Goal: Task Accomplishment & Management: Use online tool/utility

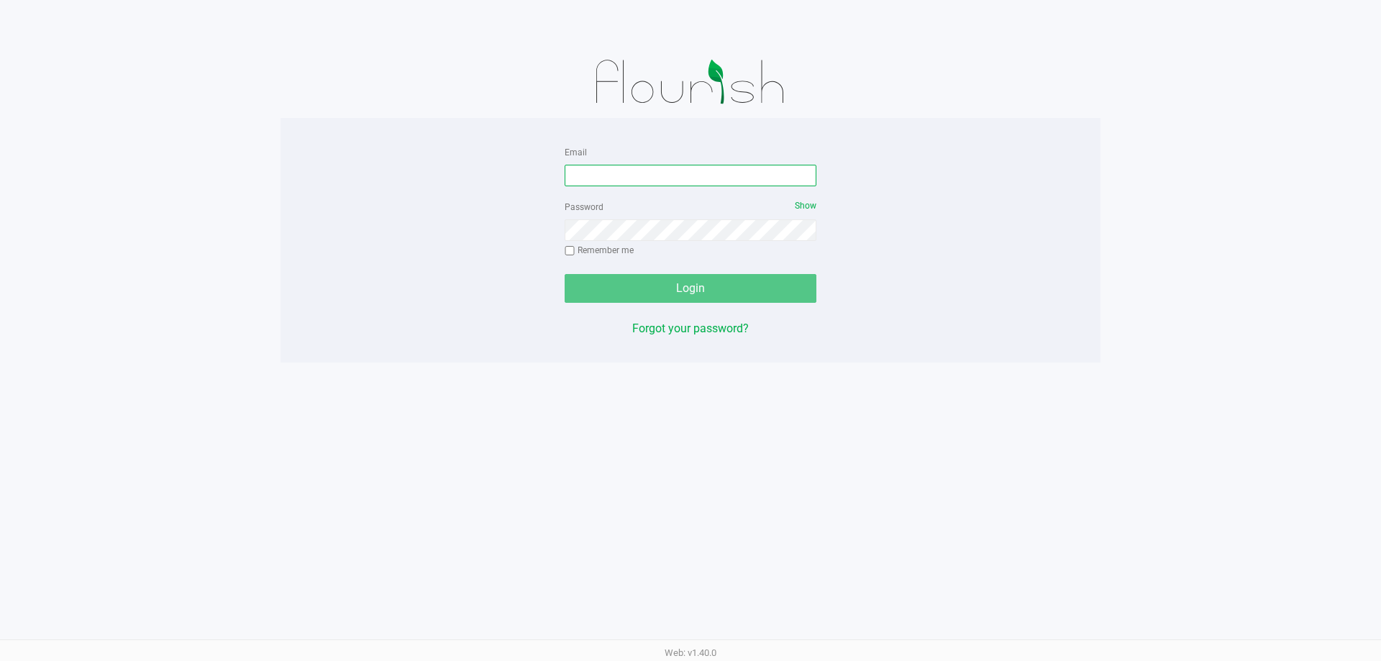
drag, startPoint x: 735, startPoint y: 171, endPoint x: 731, endPoint y: 181, distance: 11.0
click at [735, 181] on input "Email" at bounding box center [691, 176] width 252 height 22
type input "[EMAIL_ADDRESS][DOMAIN_NAME]"
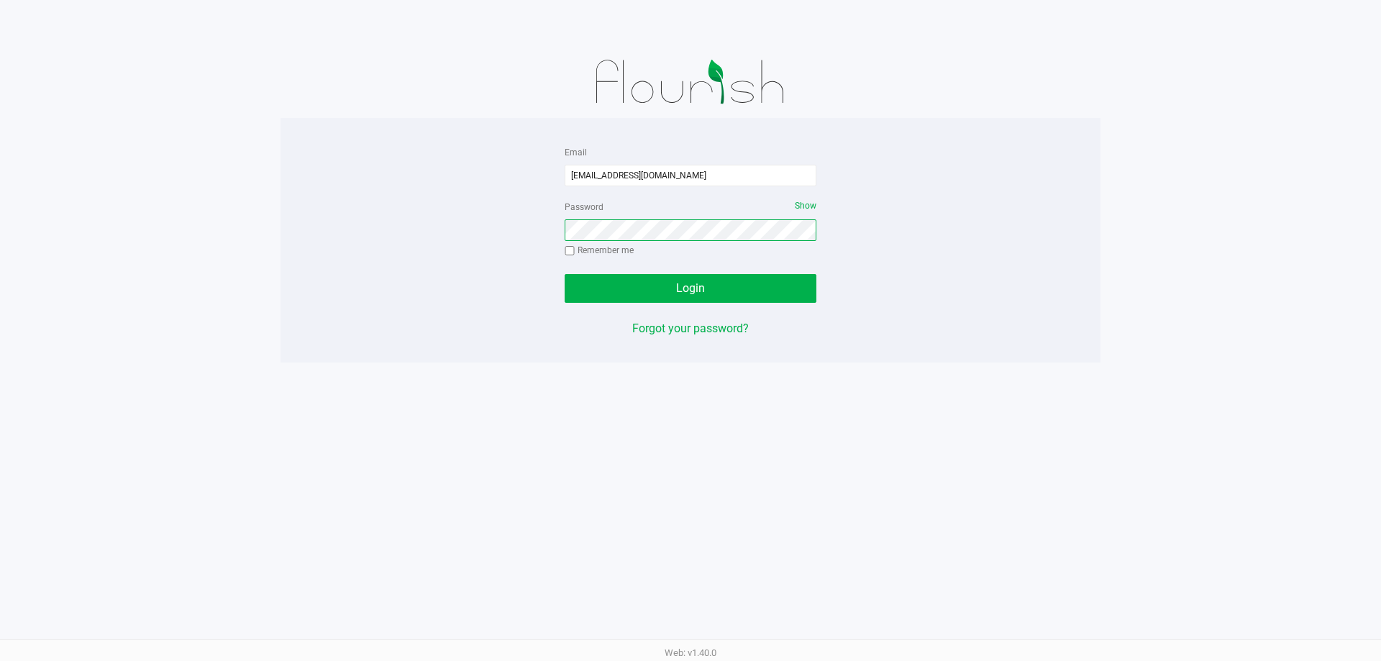
click at [565, 274] on button "Login" at bounding box center [691, 288] width 252 height 29
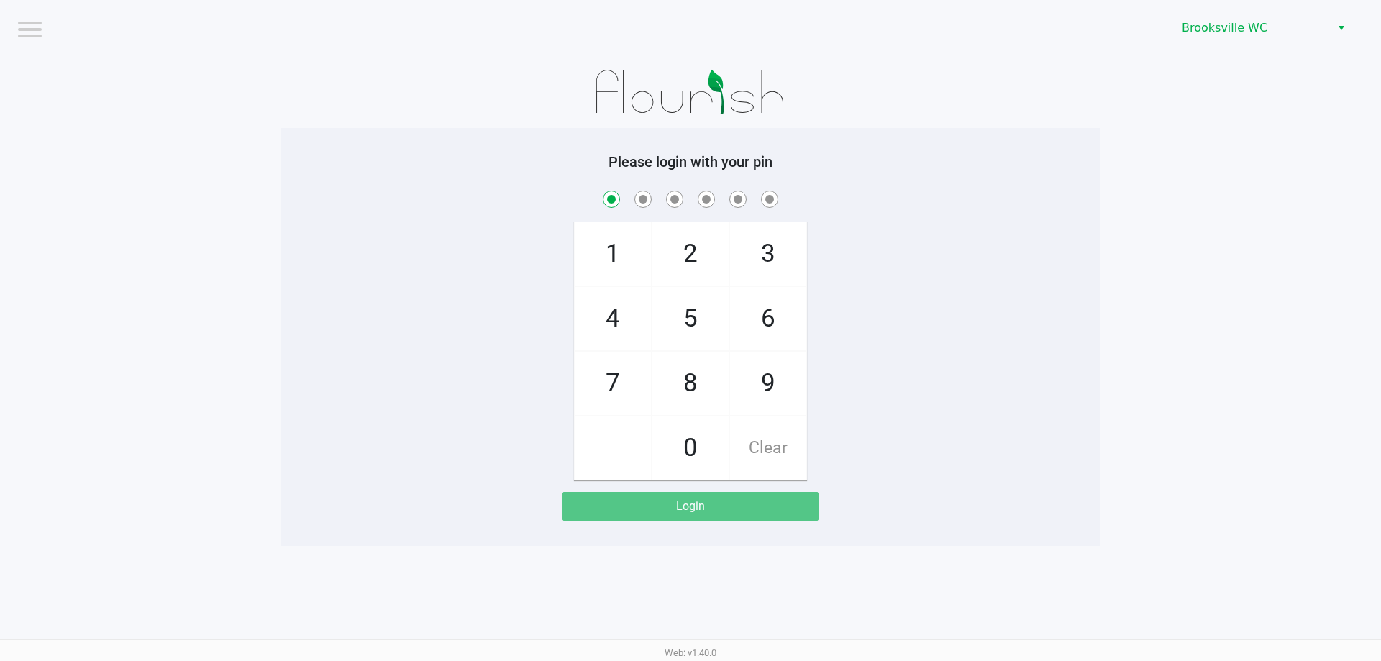
checkbox input "true"
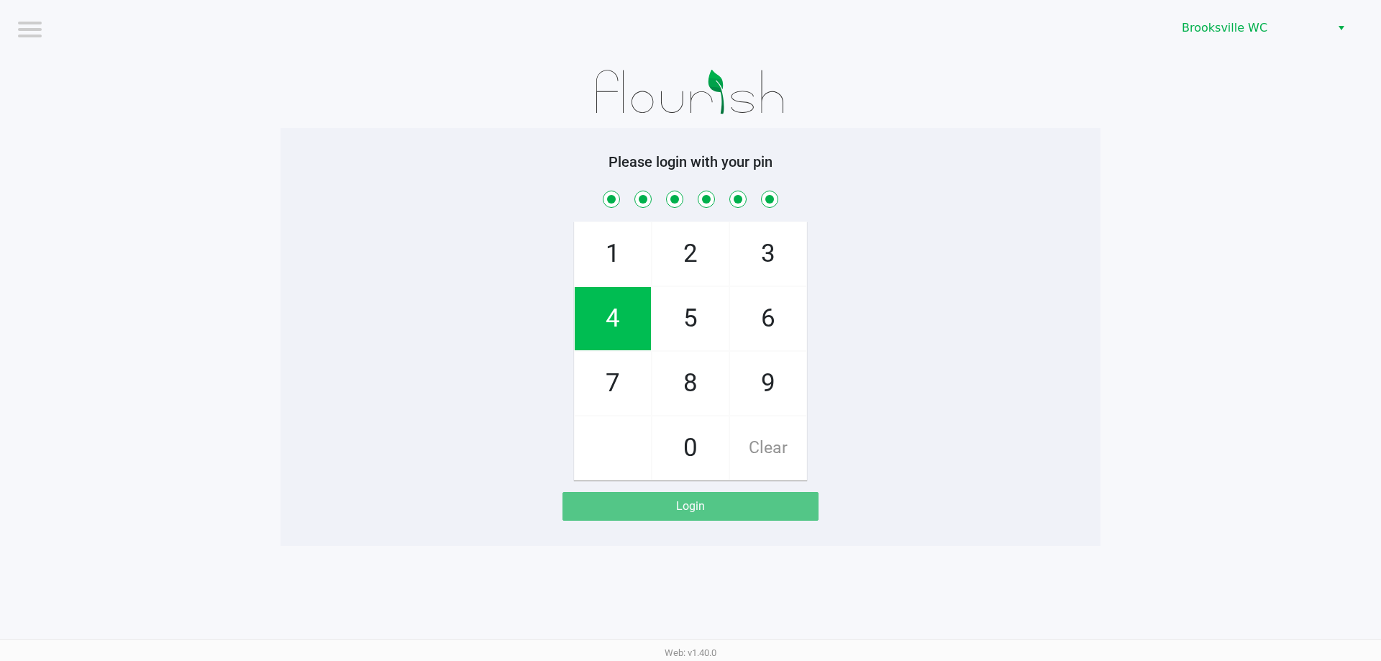
checkbox input "true"
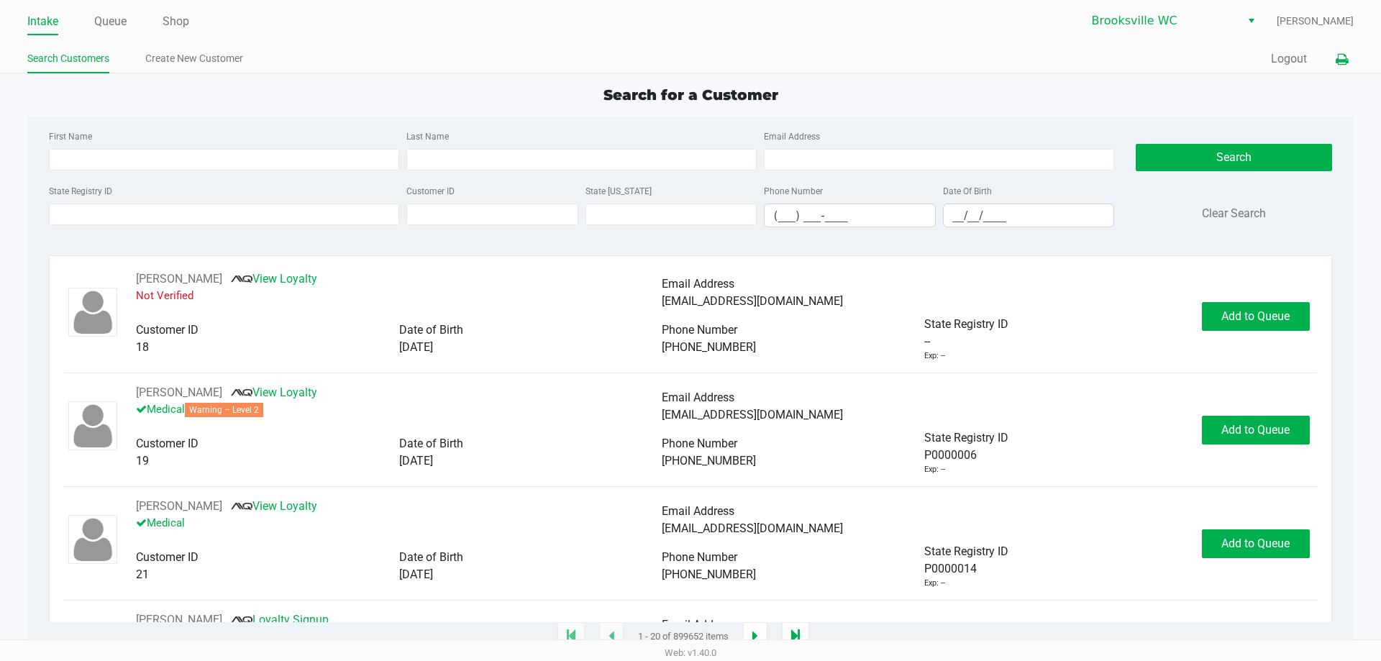
click at [1339, 53] on button at bounding box center [1342, 59] width 24 height 27
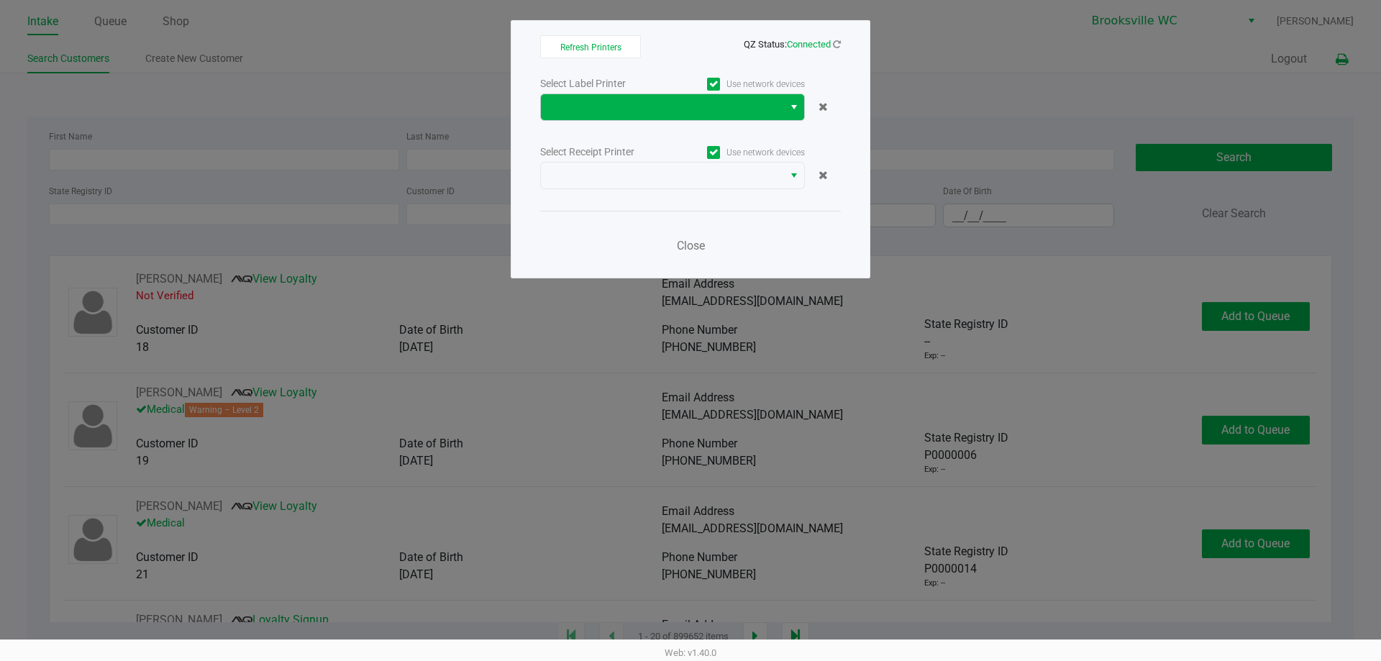
click at [790, 107] on span "Select" at bounding box center [795, 107] width 12 height 17
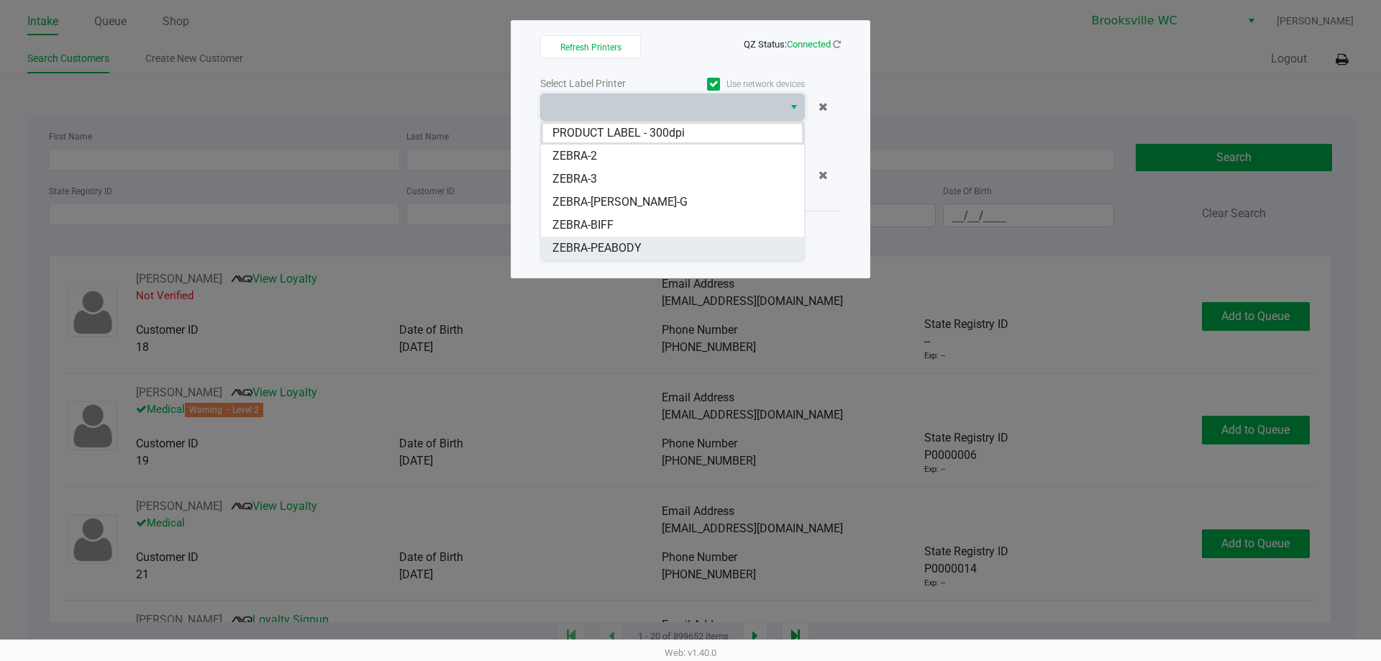
click at [625, 240] on span "ZEBRA-PEABODY" at bounding box center [597, 248] width 89 height 17
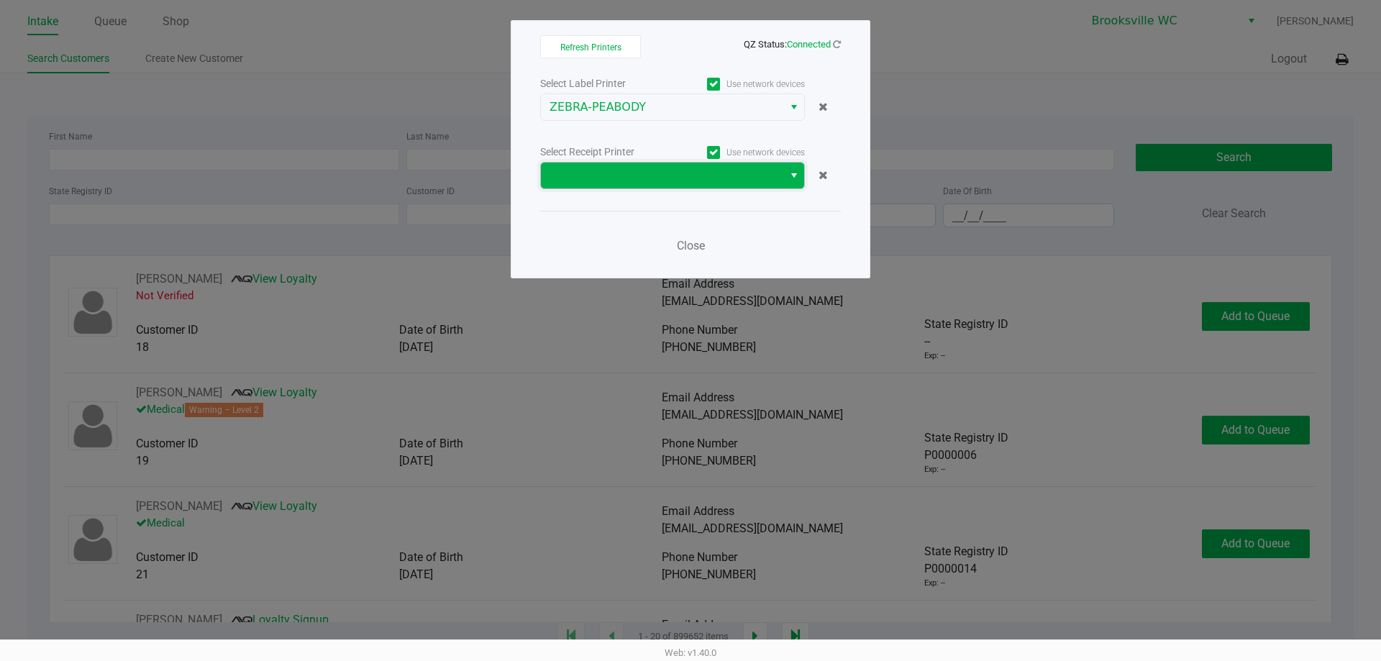
click at [777, 178] on span at bounding box center [662, 176] width 242 height 26
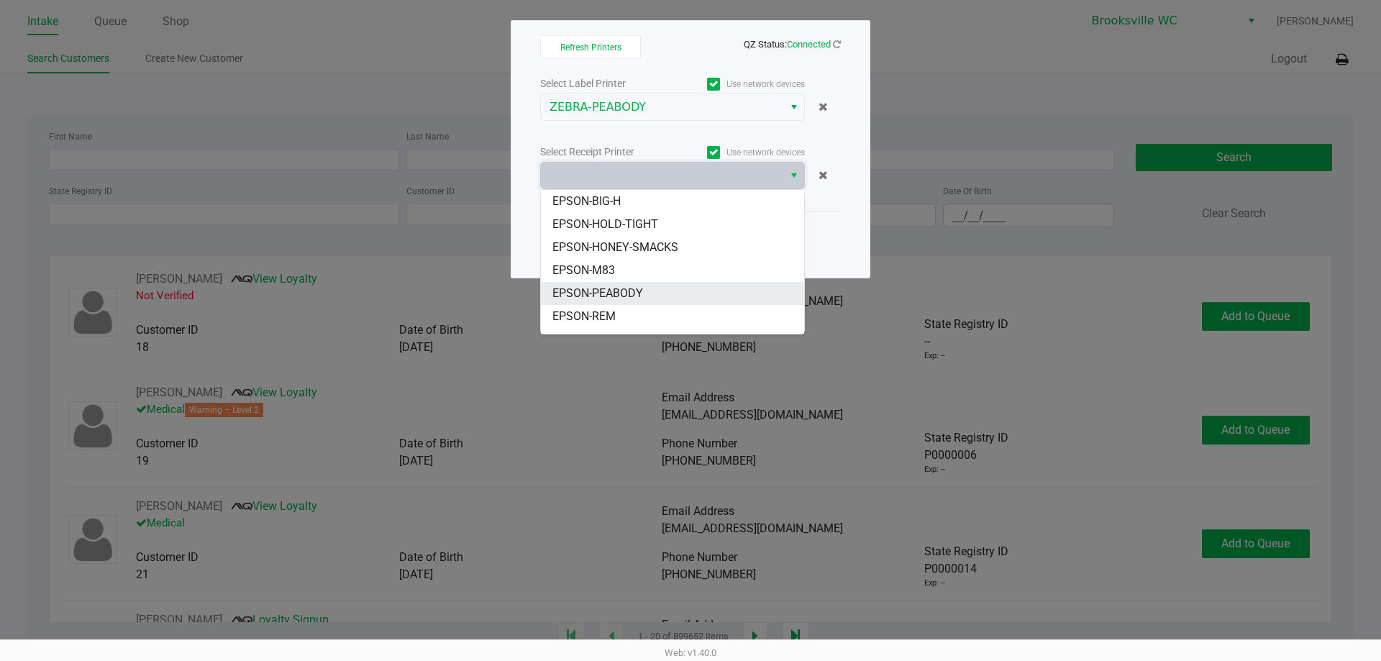
scroll to position [72, 0]
click at [631, 265] on span "EPSON-PEABODY" at bounding box center [598, 267] width 91 height 17
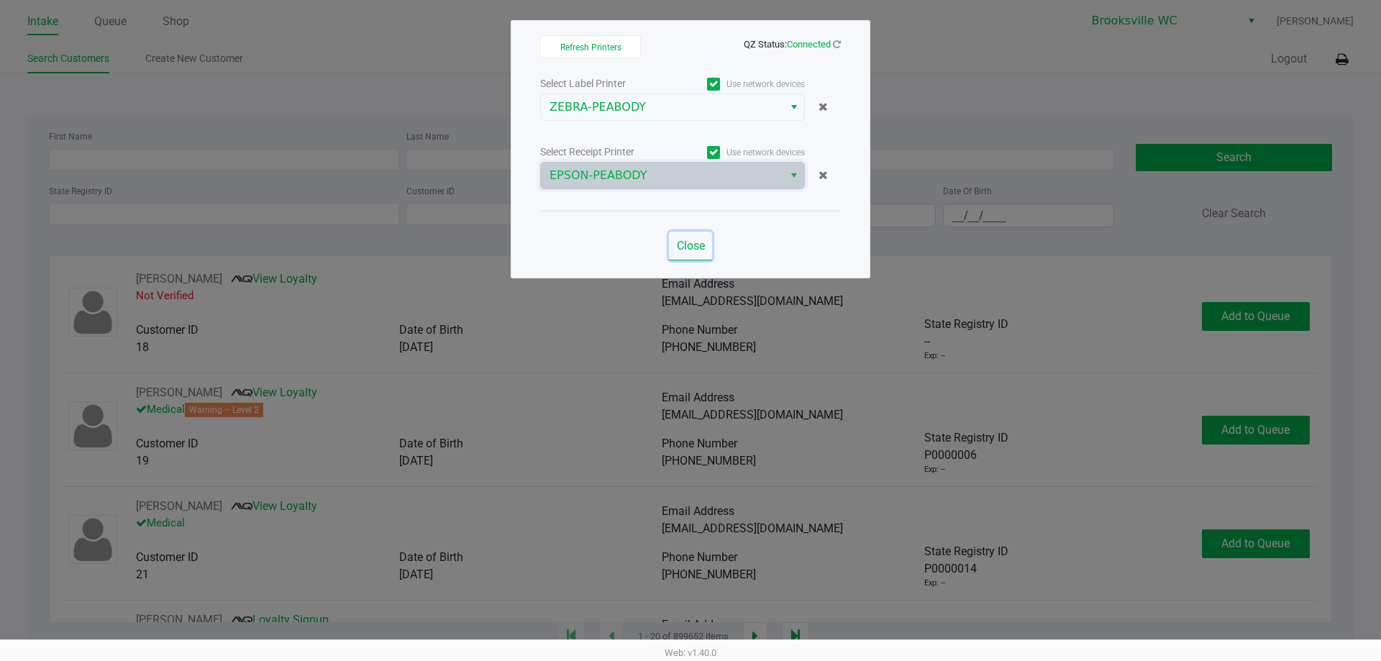
click at [689, 243] on span "Close" at bounding box center [691, 246] width 28 height 14
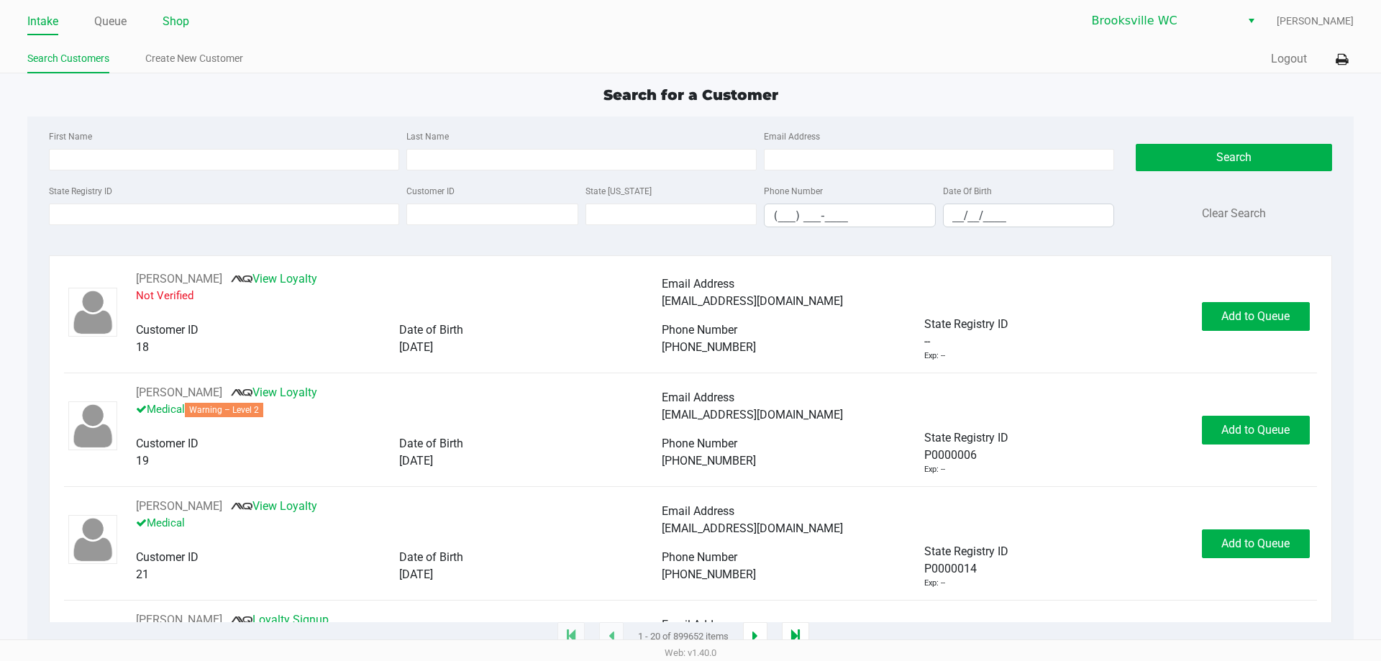
click at [183, 24] on link "Shop" at bounding box center [176, 22] width 27 height 20
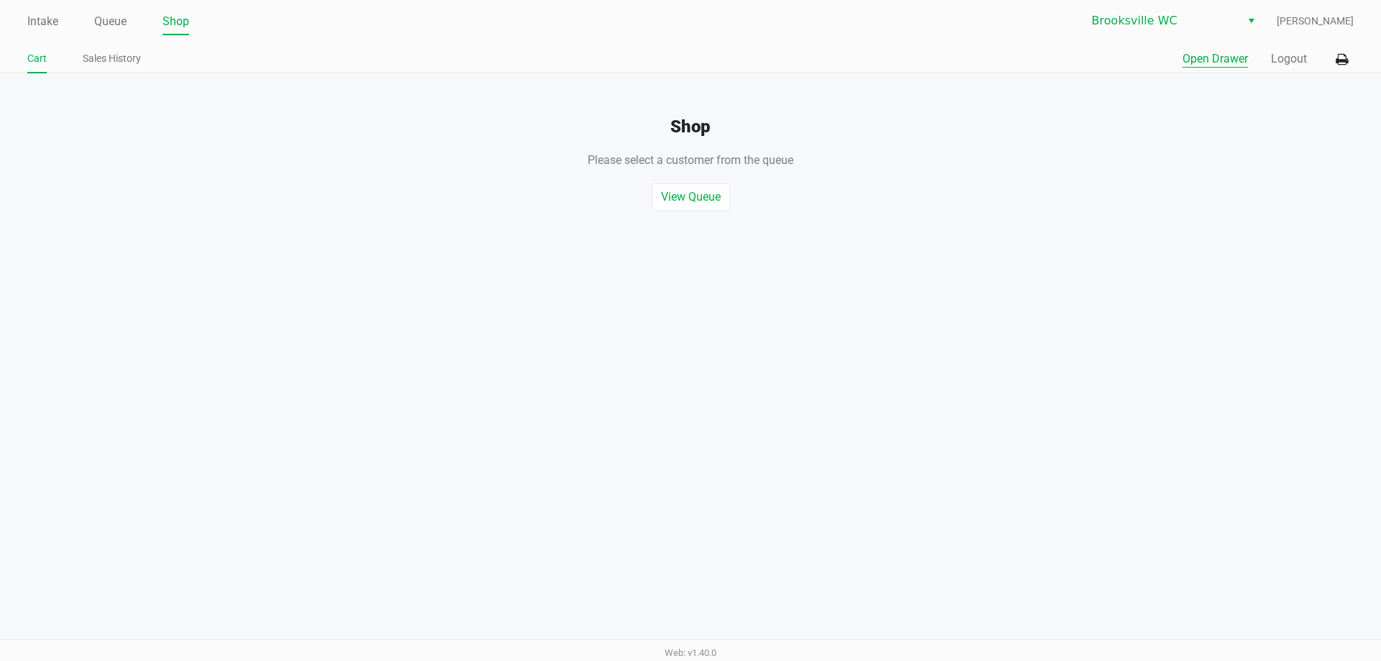
click at [1193, 57] on button "Open Drawer" at bounding box center [1215, 58] width 65 height 17
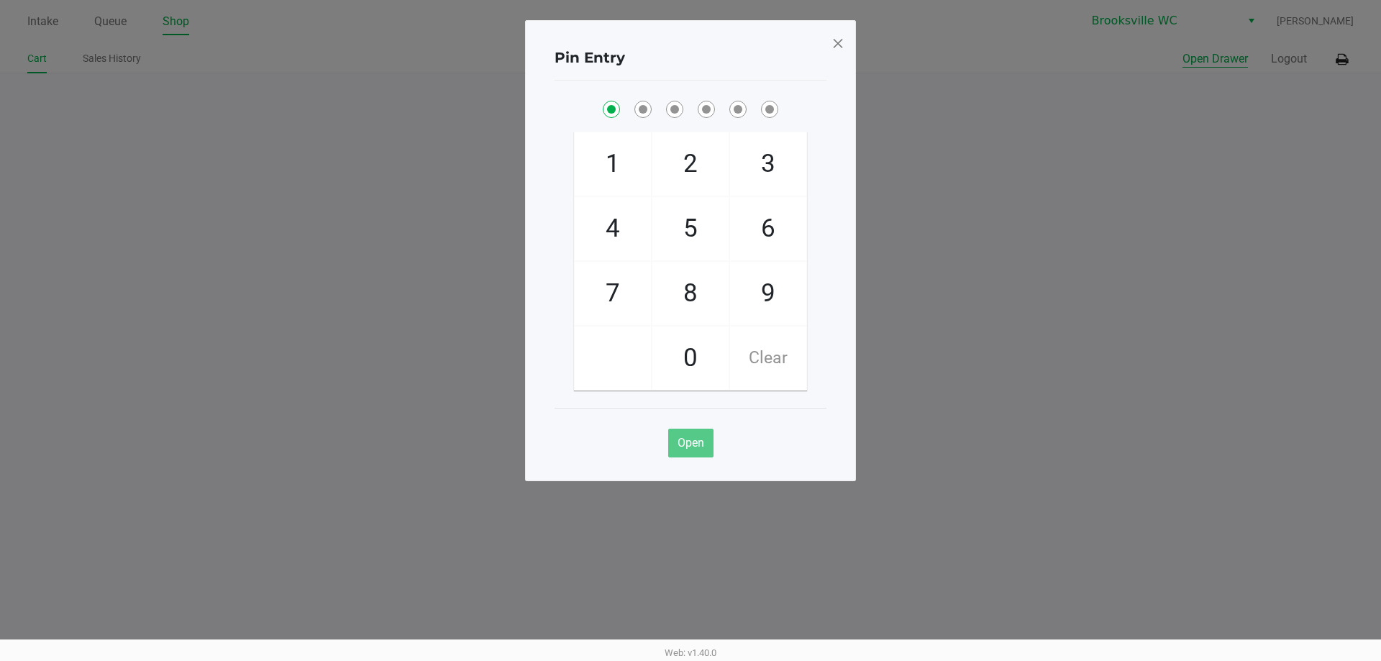
checkbox input "true"
checkbox input "false"
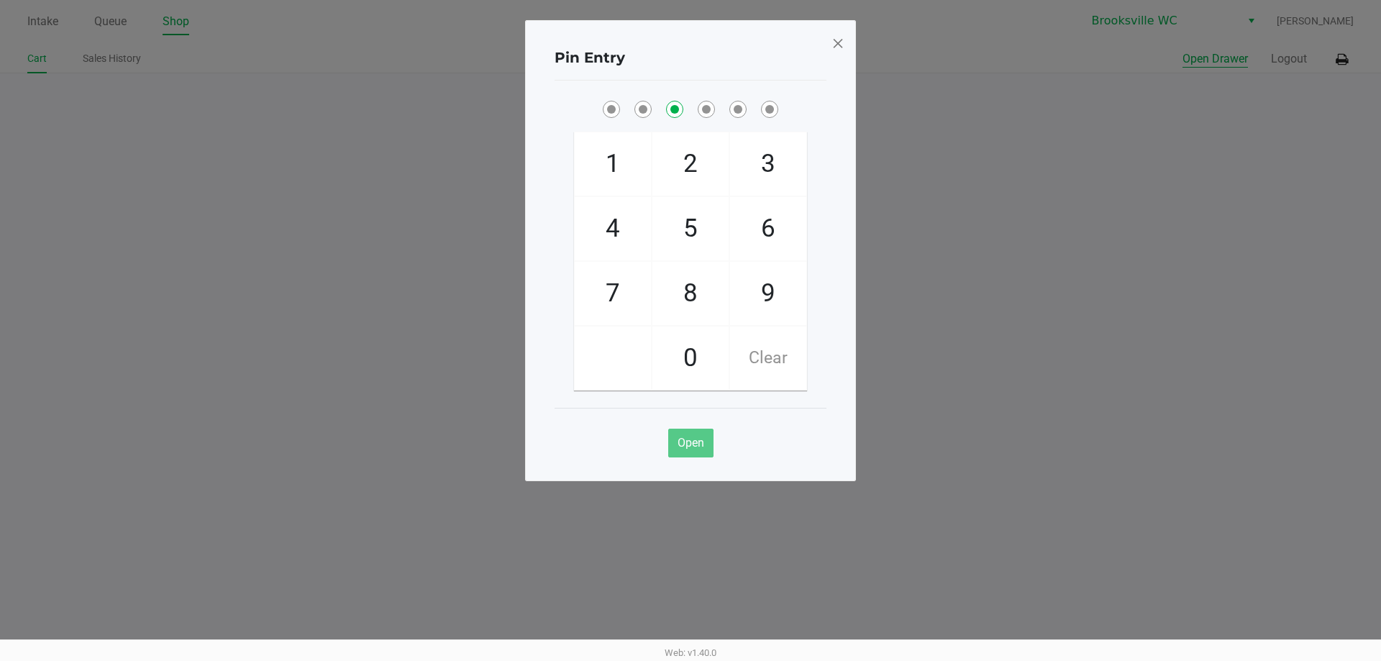
checkbox input "false"
checkbox input "true"
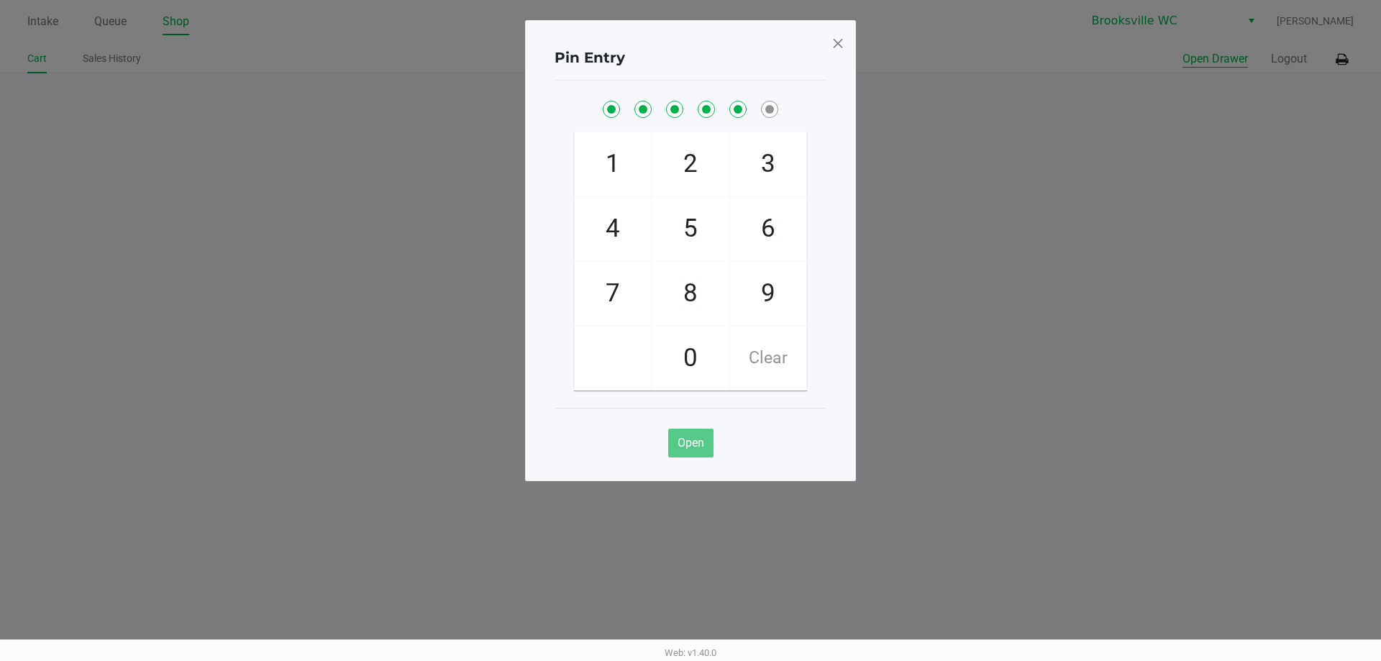
checkbox input "true"
